Goal: Find specific page/section: Find specific page/section

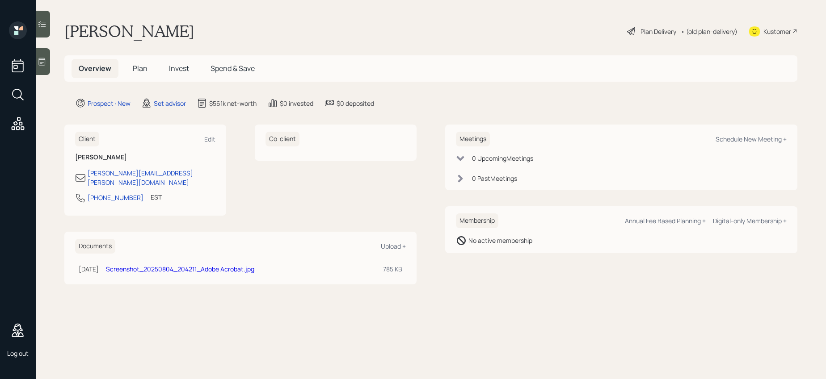
click at [239, 106] on div "$561k net-worth" at bounding box center [232, 103] width 47 height 9
click at [277, 103] on icon at bounding box center [272, 103] width 11 height 11
click at [340, 103] on div "$0 deposited" at bounding box center [355, 103] width 38 height 9
click at [139, 70] on span "Plan" at bounding box center [140, 68] width 15 height 10
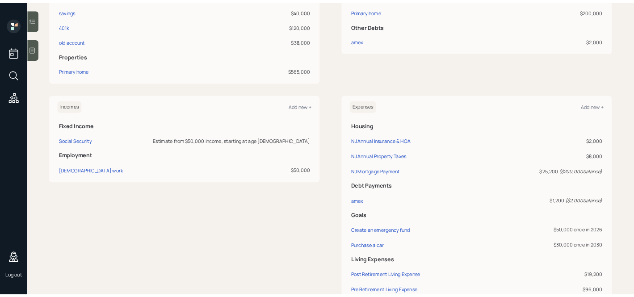
scroll to position [293, 0]
